Goal: Task Accomplishment & Management: Complete application form

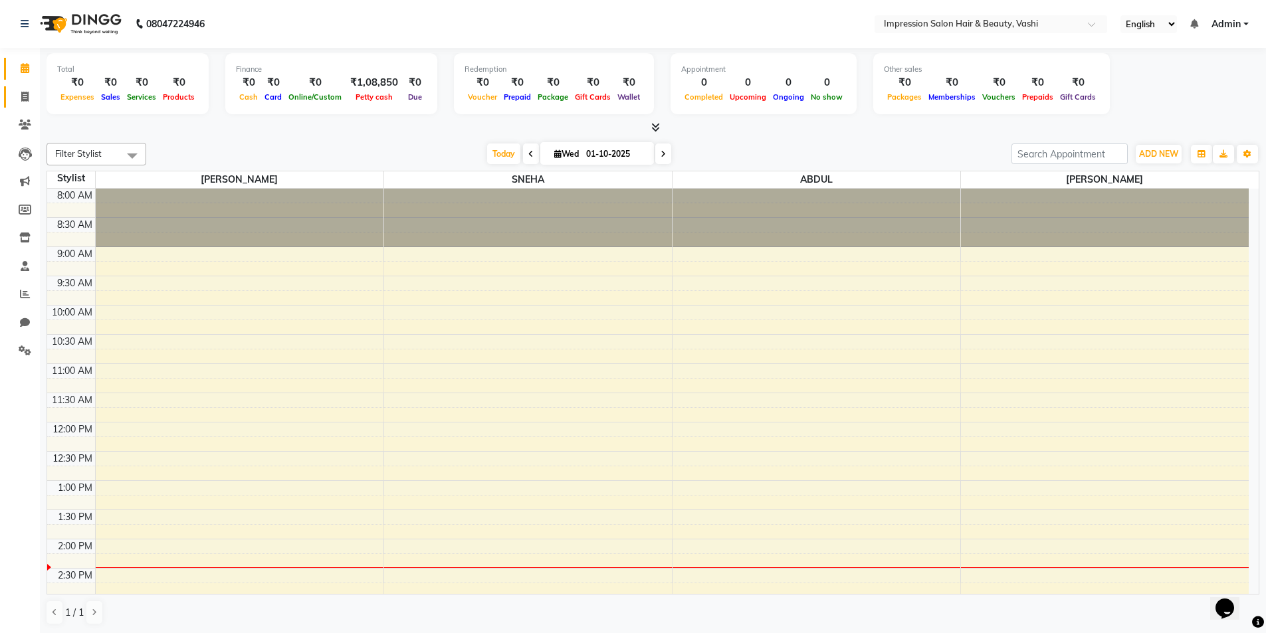
click at [20, 99] on span at bounding box center [24, 97] width 23 height 15
select select "service"
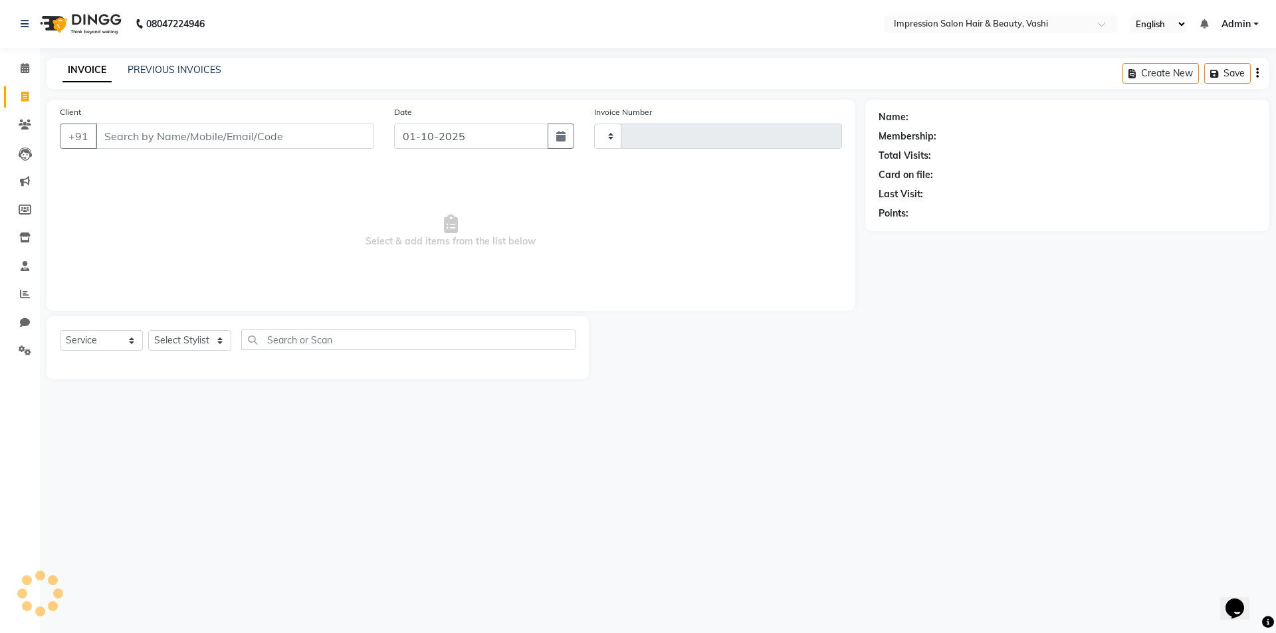
type input "1067"
select select "125"
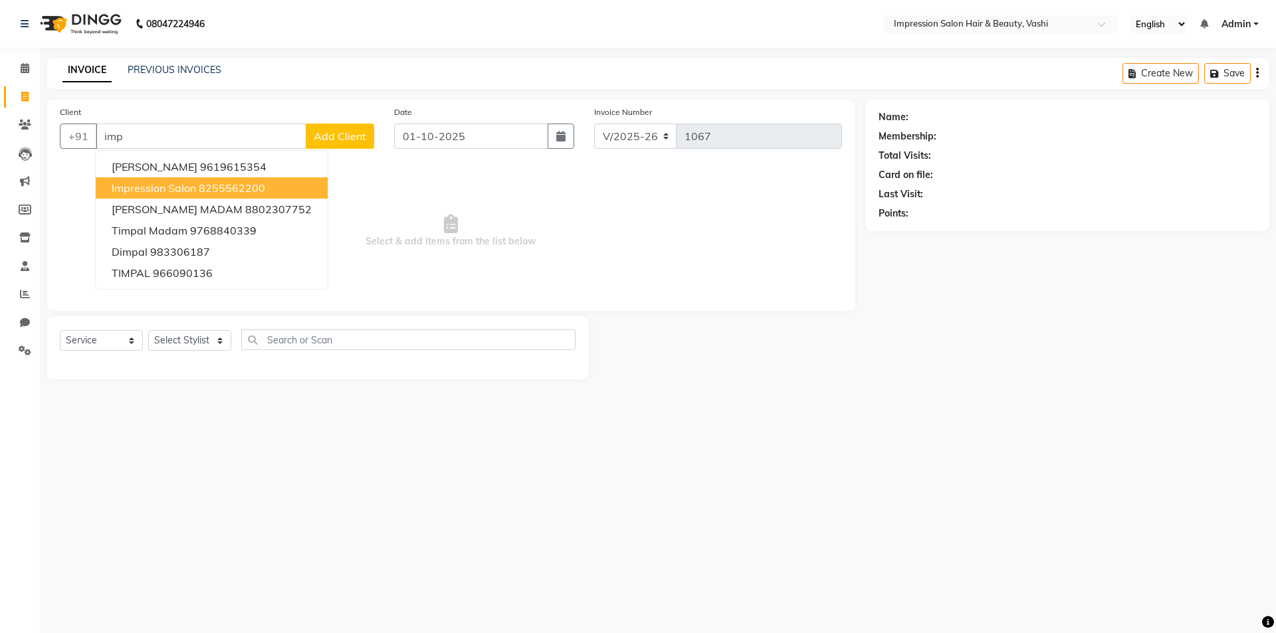
click at [185, 184] on span "impression salon" at bounding box center [154, 187] width 84 height 13
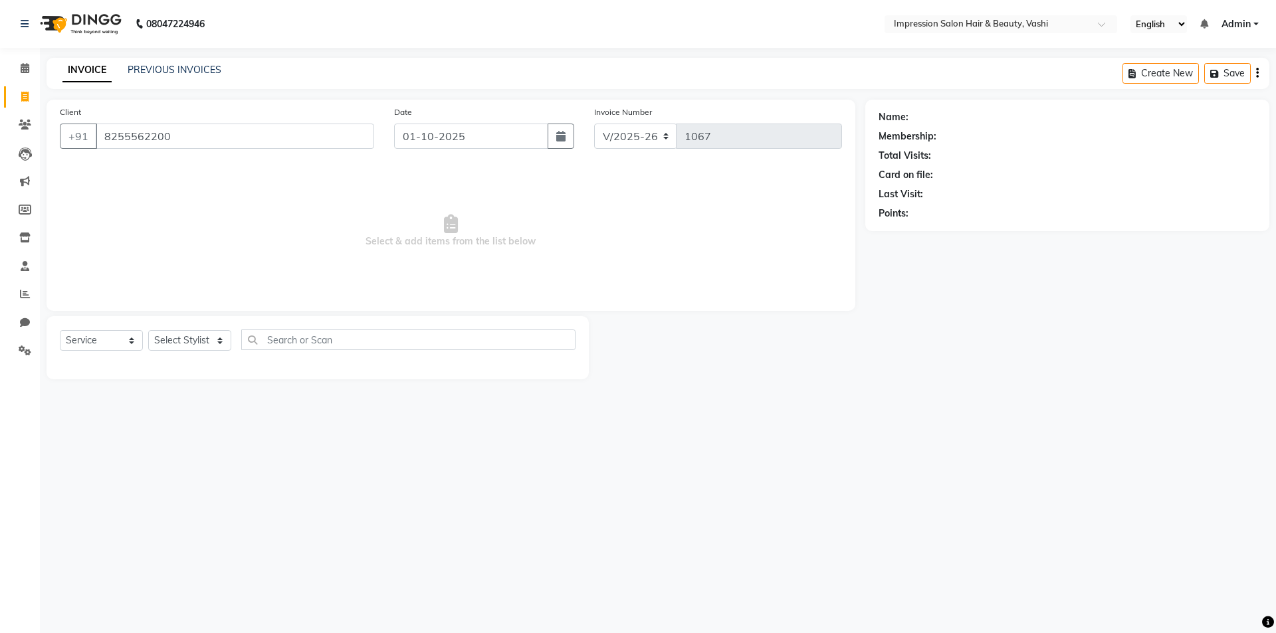
type input "8255562200"
click at [183, 347] on select "Select Stylist [PERSON_NAME] [PERSON_NAME]" at bounding box center [189, 340] width 83 height 21
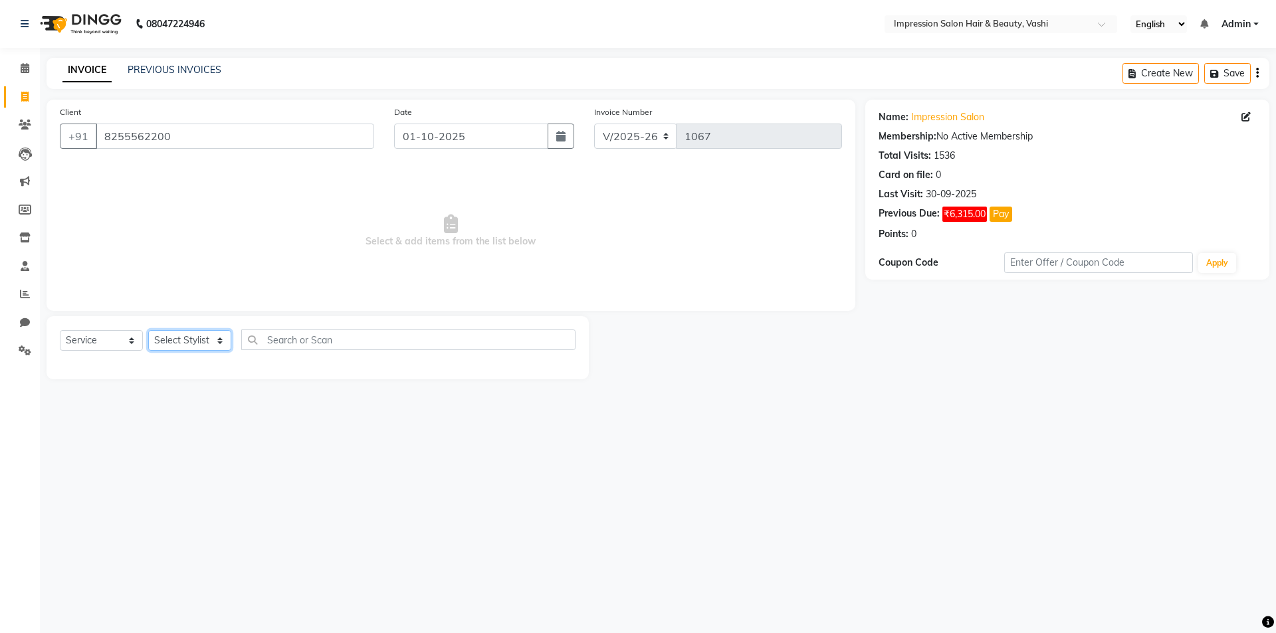
select select "52159"
click at [148, 330] on select "Select Stylist [PERSON_NAME] [PERSON_NAME]" at bounding box center [189, 340] width 83 height 21
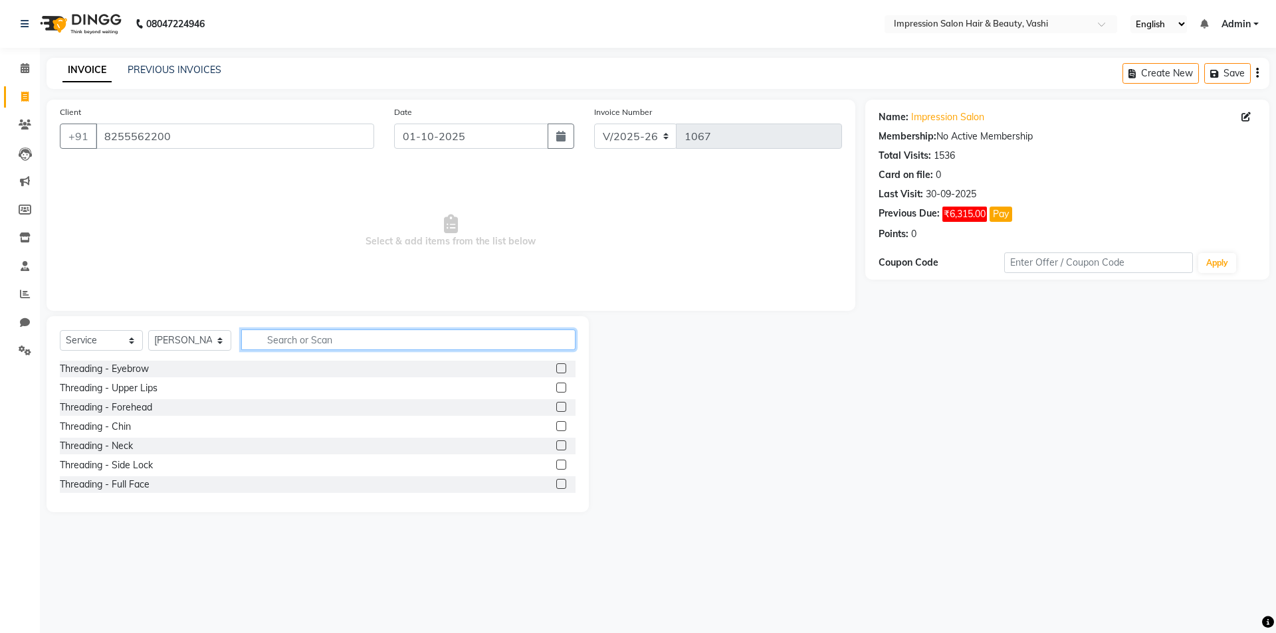
click at [291, 338] on input "text" at bounding box center [408, 340] width 334 height 21
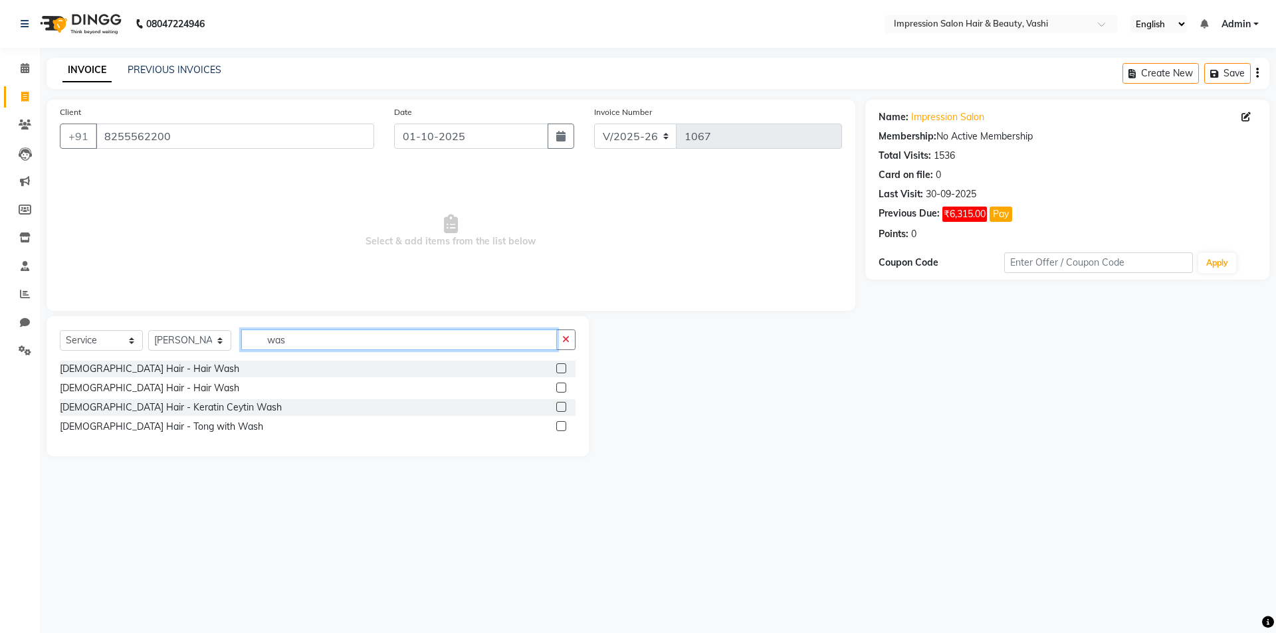
type input "was"
click at [563, 389] on label at bounding box center [561, 388] width 10 height 10
click at [563, 389] on input "checkbox" at bounding box center [560, 388] width 9 height 9
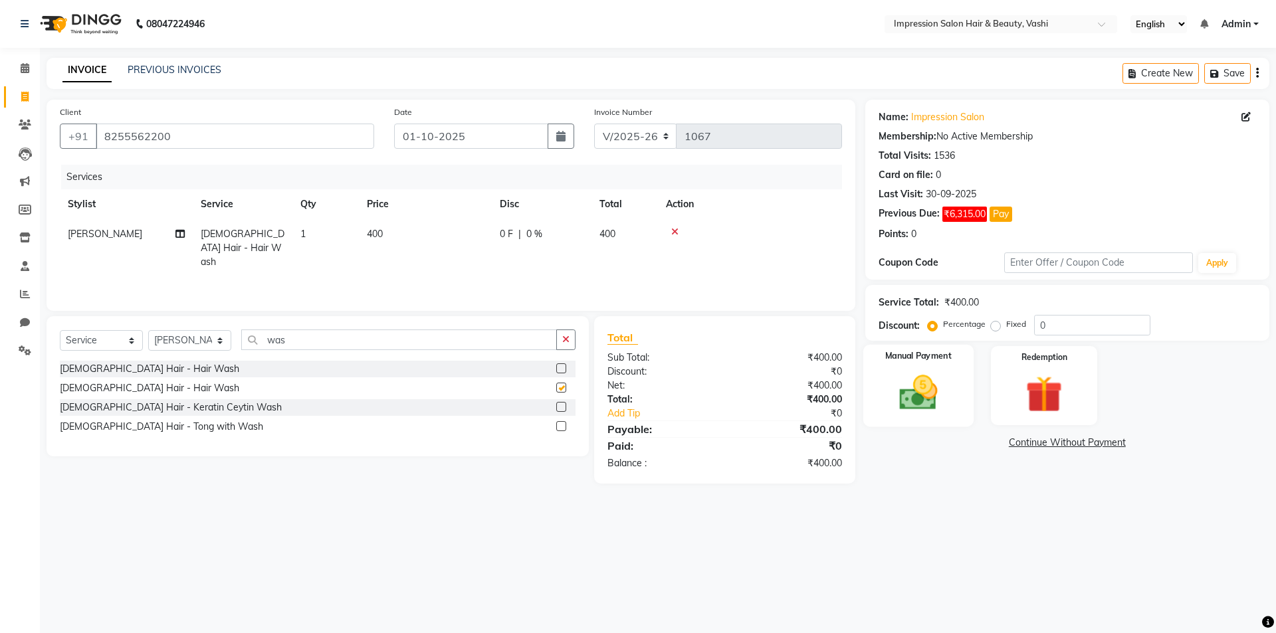
checkbox input "false"
click at [920, 375] on img at bounding box center [918, 393] width 62 height 44
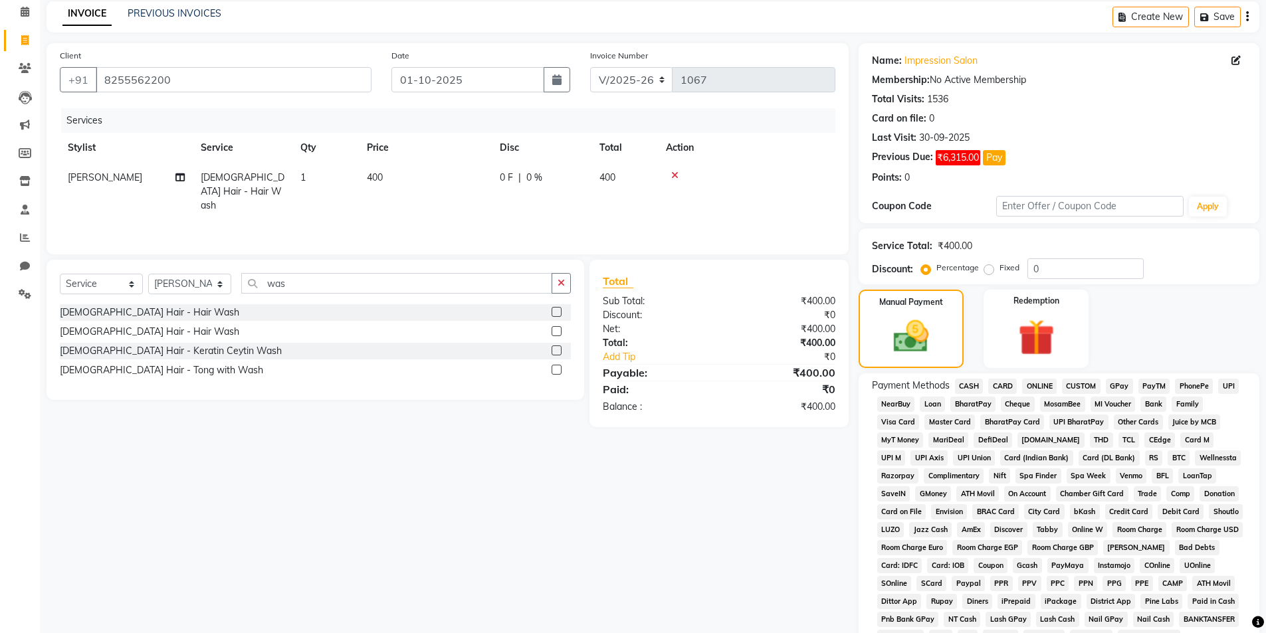
scroll to position [133, 0]
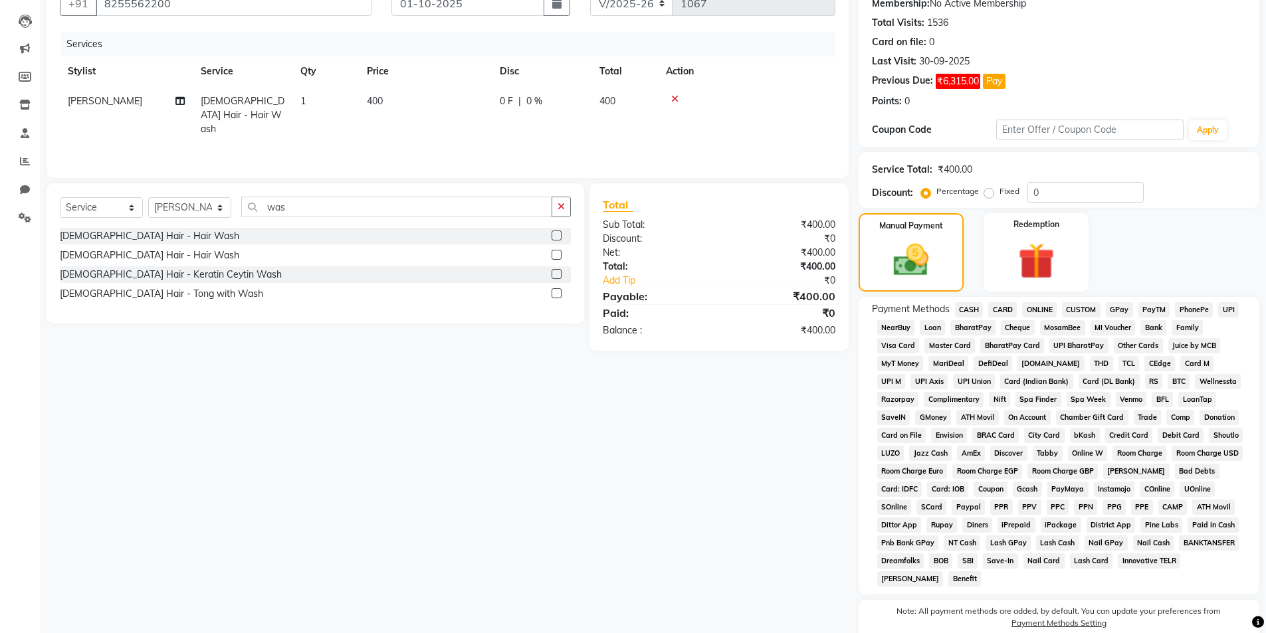
click at [1120, 310] on span "GPay" at bounding box center [1119, 309] width 27 height 15
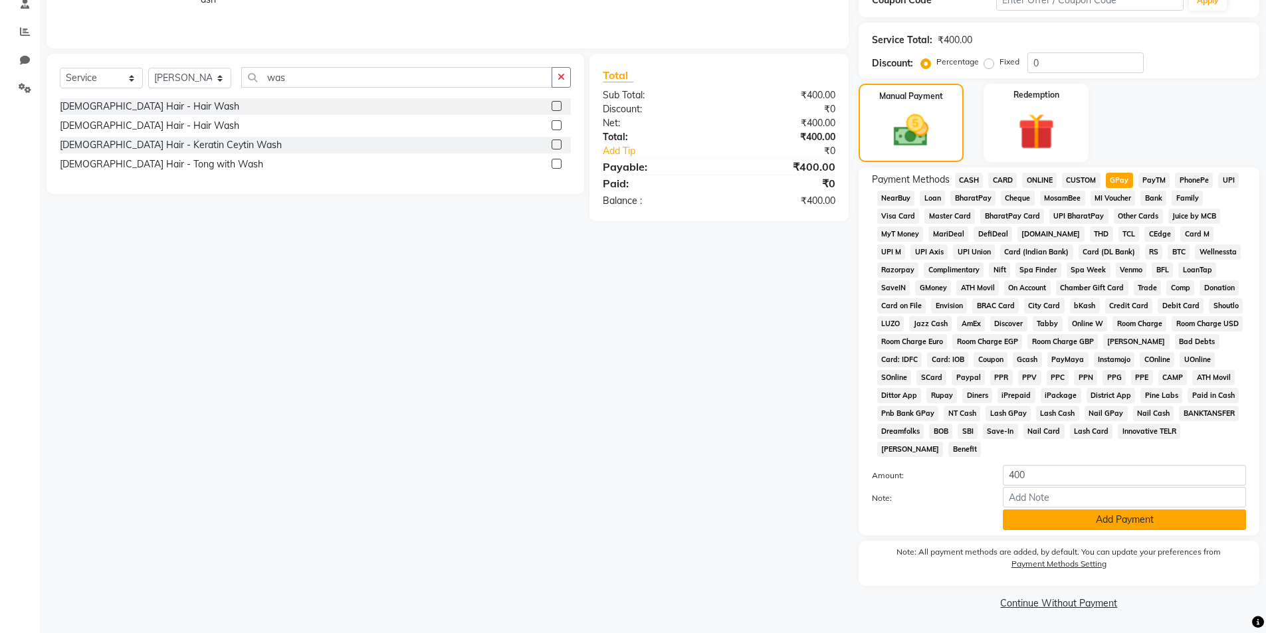
drag, startPoint x: 1052, startPoint y: 511, endPoint x: 1048, endPoint y: 519, distance: 8.9
click at [1048, 519] on button "Add Payment" at bounding box center [1124, 520] width 243 height 21
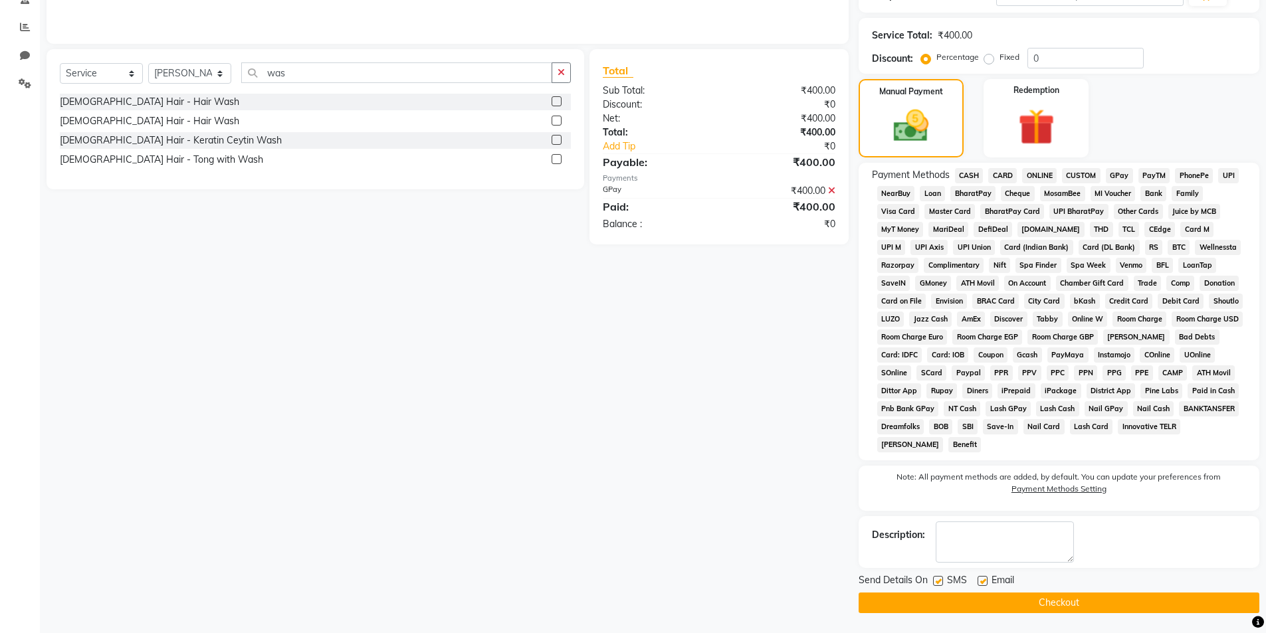
click at [972, 600] on button "Checkout" at bounding box center [1058, 603] width 401 height 21
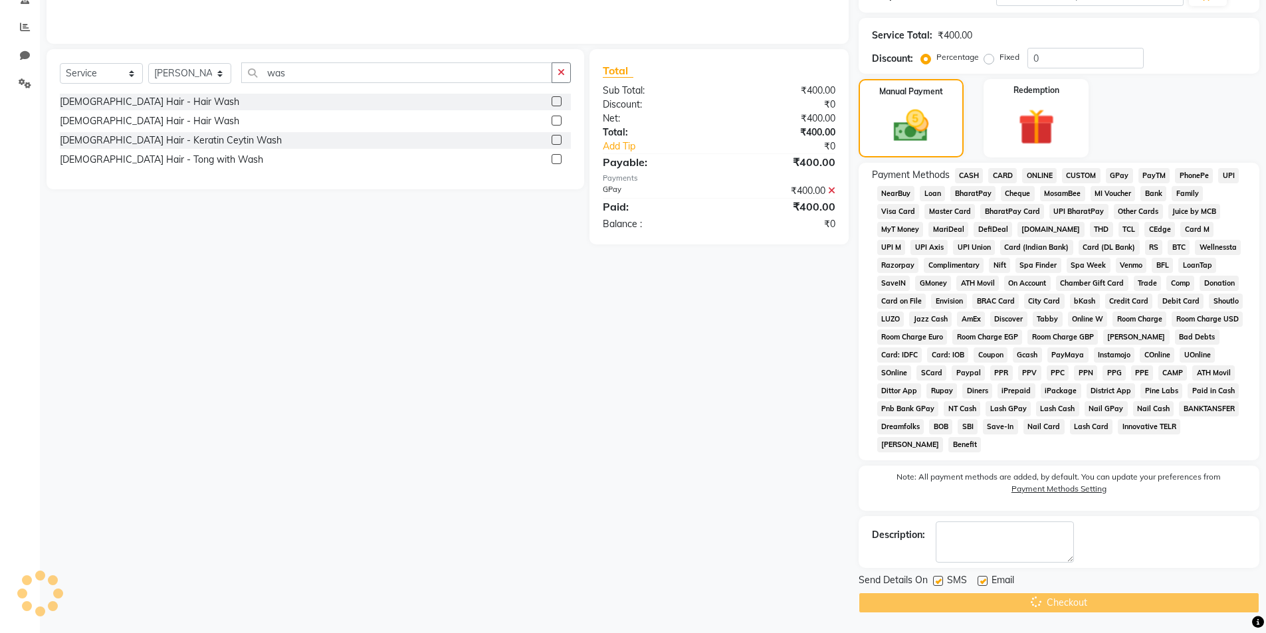
scroll to position [68, 0]
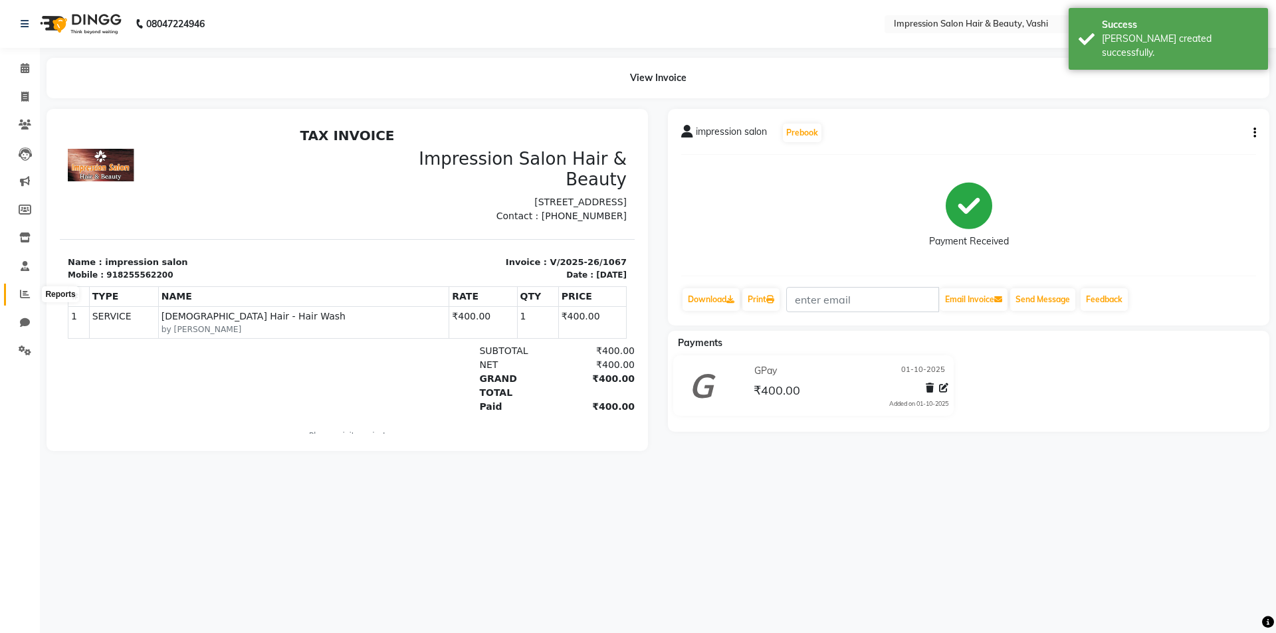
click at [23, 292] on icon at bounding box center [25, 294] width 10 height 10
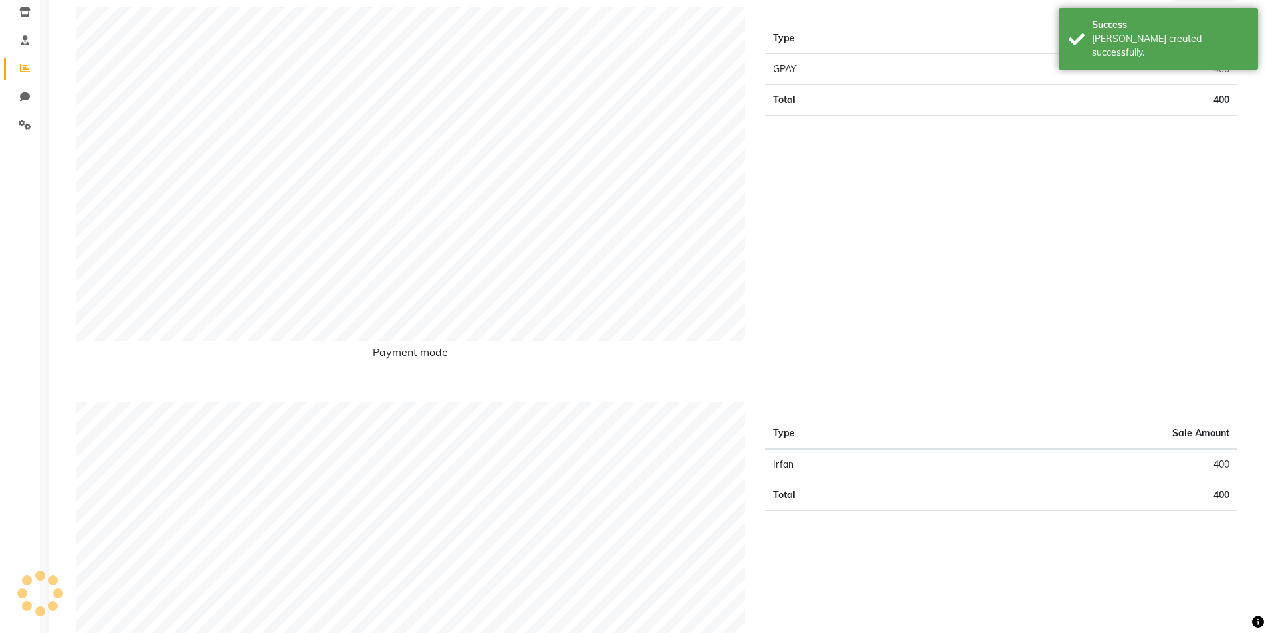
scroll to position [66, 0]
